Goal: Task Accomplishment & Management: Manage account settings

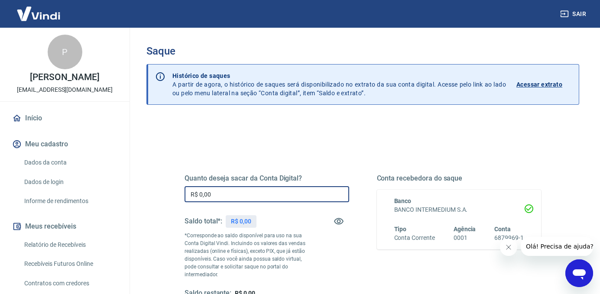
click at [213, 195] on input "R$ 0,00" at bounding box center [267, 194] width 165 height 16
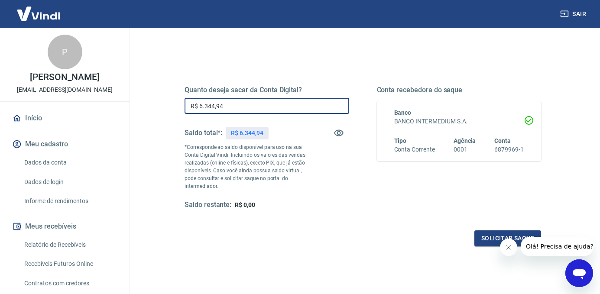
scroll to position [118, 0]
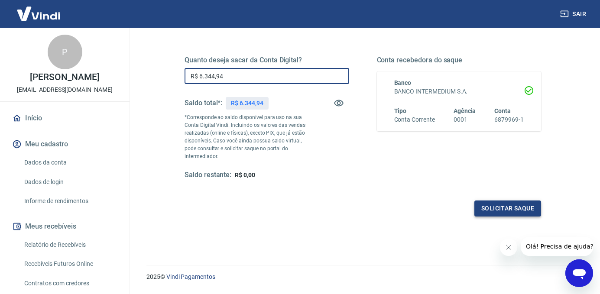
type input "R$ 6.344,94"
click at [492, 205] on button "Solicitar saque" at bounding box center [507, 209] width 67 height 16
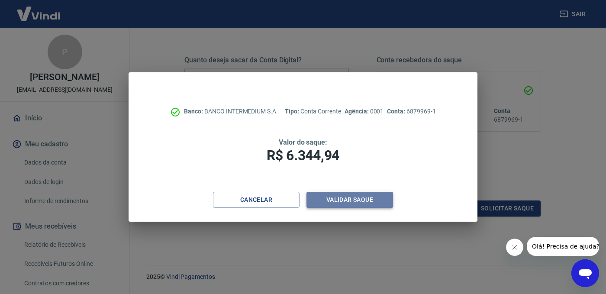
click at [376, 201] on button "Validar saque" at bounding box center [350, 200] width 87 height 16
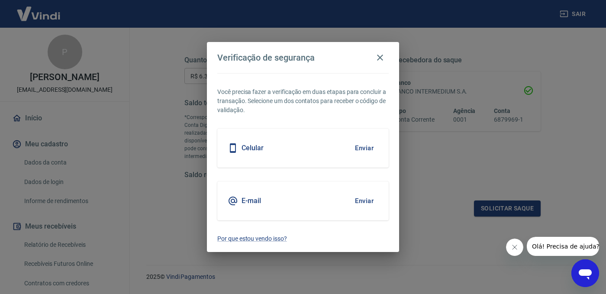
click at [361, 148] on button "Enviar" at bounding box center [364, 148] width 28 height 18
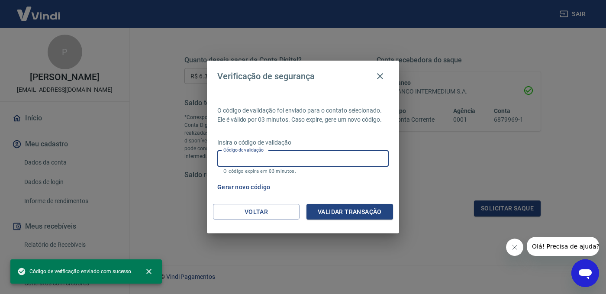
click at [283, 157] on input "Código de validação" at bounding box center [303, 159] width 172 height 16
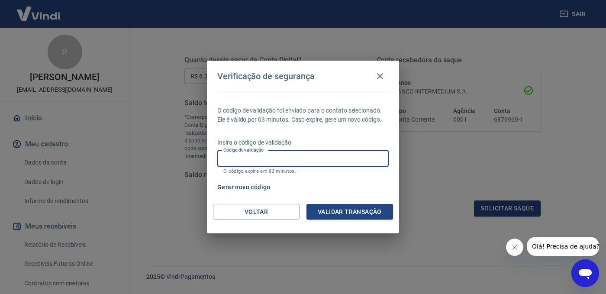
click at [282, 157] on input "Código de validação" at bounding box center [303, 159] width 172 height 16
type input "7311557"
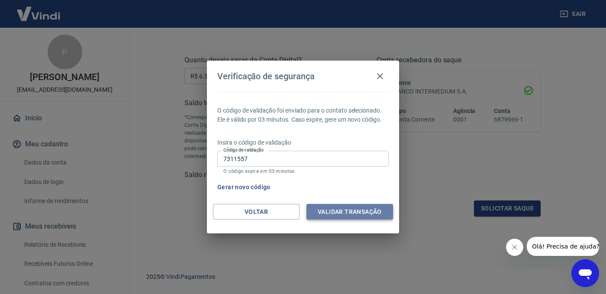
click at [341, 205] on button "Validar transação" at bounding box center [350, 212] width 87 height 16
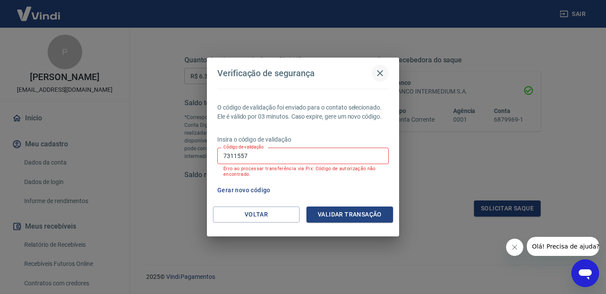
click at [380, 70] on icon "button" at bounding box center [380, 73] width 10 height 10
